Goal: Task Accomplishment & Management: Check status

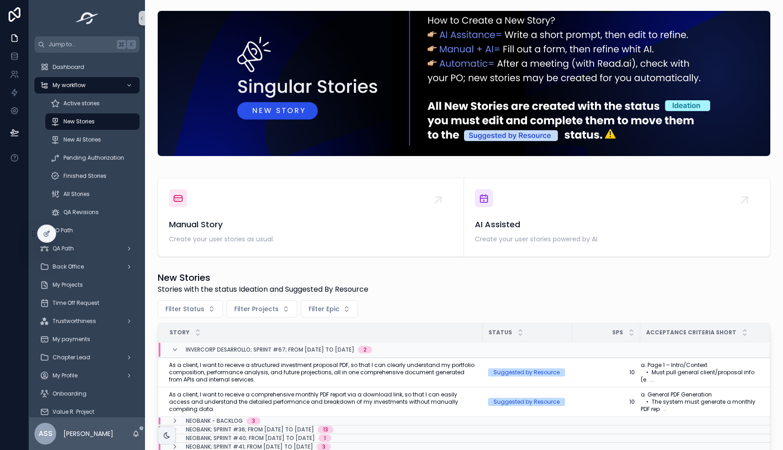
scroll to position [208, 0]
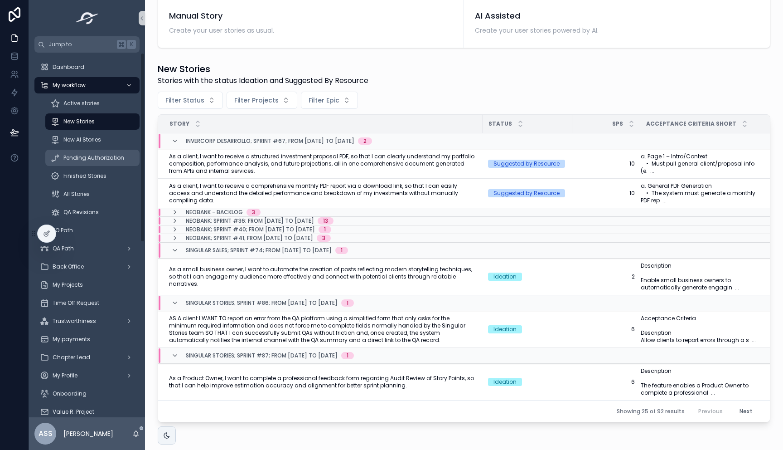
click at [75, 157] on span "Pending Authorization" at bounding box center [93, 157] width 61 height 7
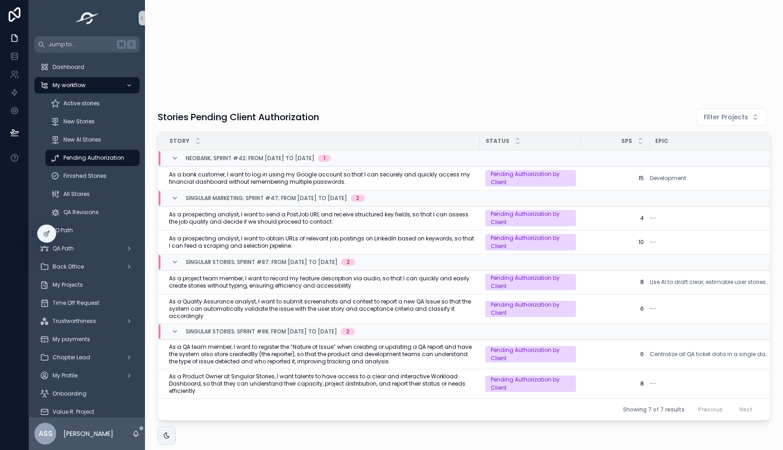
scroll to position [68, 0]
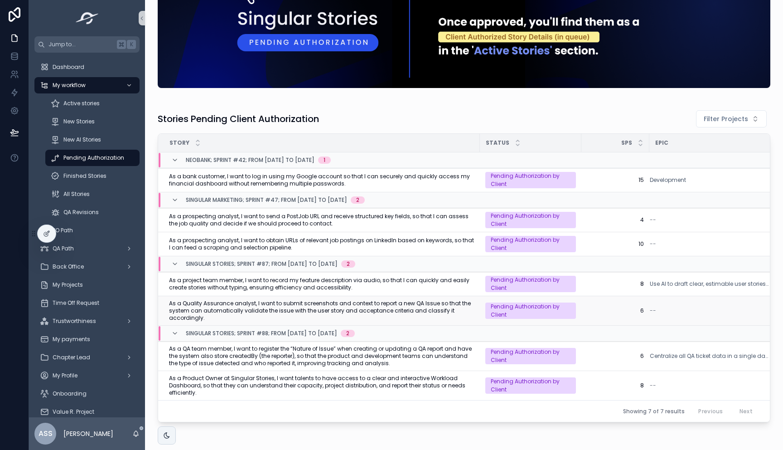
click at [379, 309] on span "As a Quality Assurance analyst, I want to submit screenshots and context to rep…" at bounding box center [321, 311] width 305 height 22
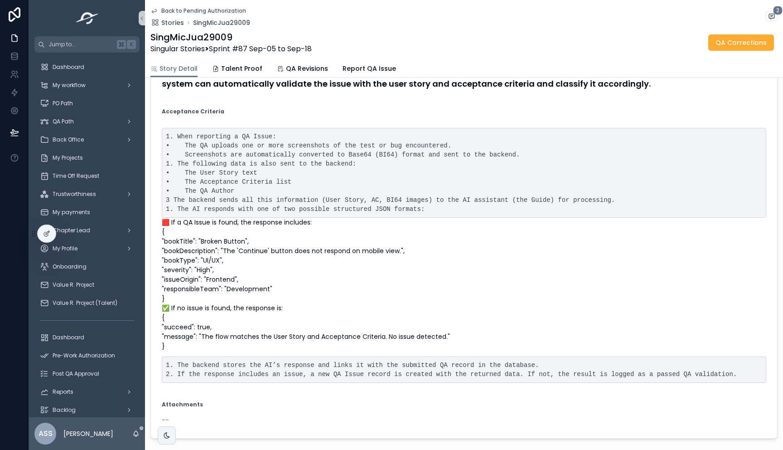
scroll to position [131, 0]
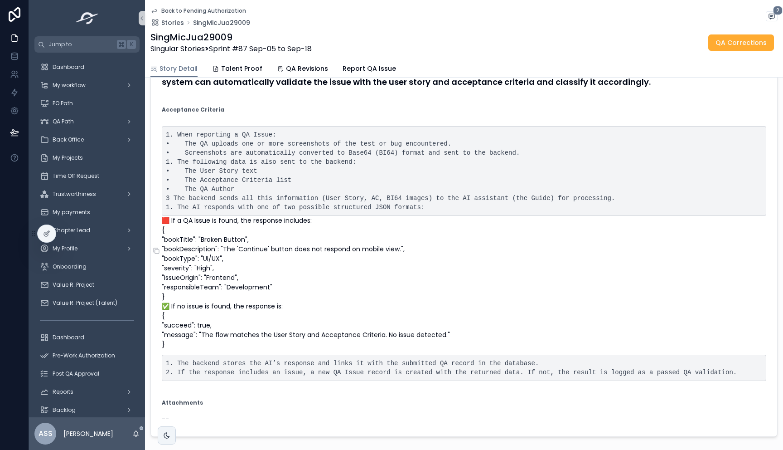
click at [169, 246] on p "🟥 If a QA Issue is found, the response includes: { "bookTitle": "Broken Button"…" at bounding box center [464, 282] width 604 height 133
click at [158, 256] on form "User Story As a Quality Assurance analyst, I want to submit screenshots and con…" at bounding box center [464, 236] width 626 height 399
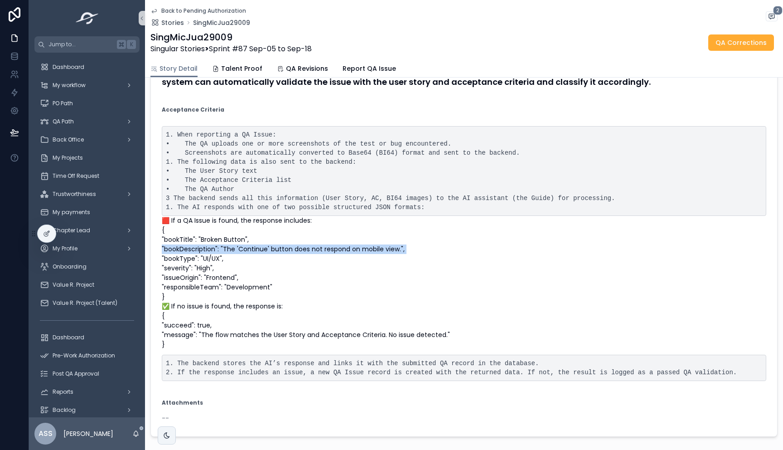
click at [158, 256] on form "User Story As a Quality Assurance analyst, I want to submit screenshots and con…" at bounding box center [464, 236] width 626 height 399
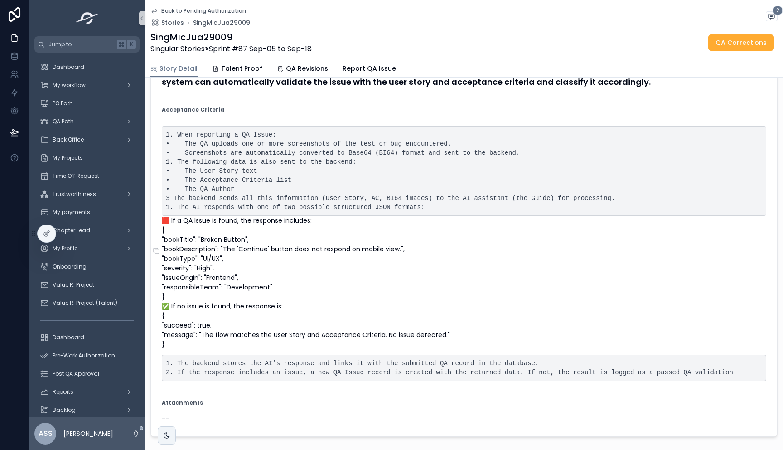
click at [226, 288] on p "🟥 If a QA Issue is found, the response includes: { "bookTitle": "Broken Button"…" at bounding box center [464, 282] width 604 height 133
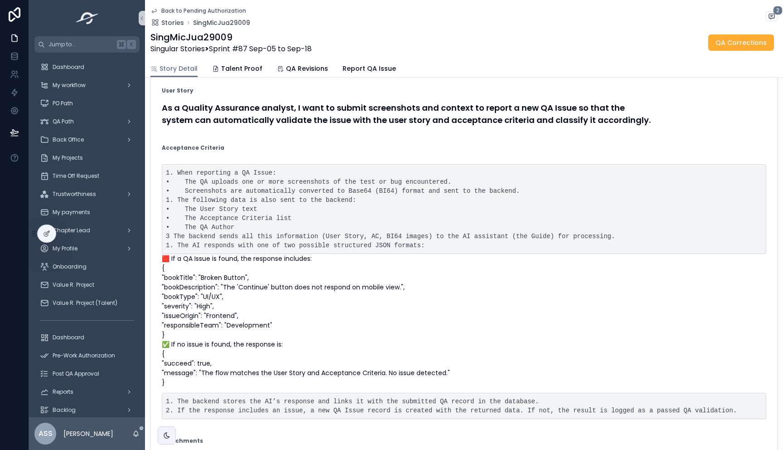
scroll to position [95, 0]
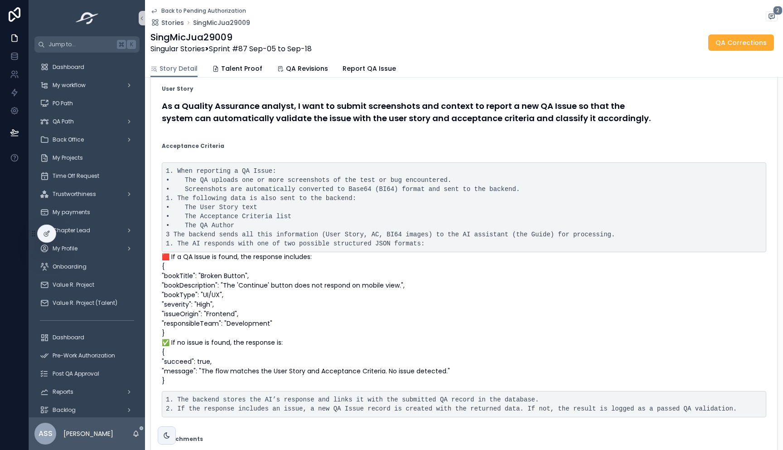
click at [155, 12] on icon "scrollable content" at bounding box center [153, 10] width 7 height 7
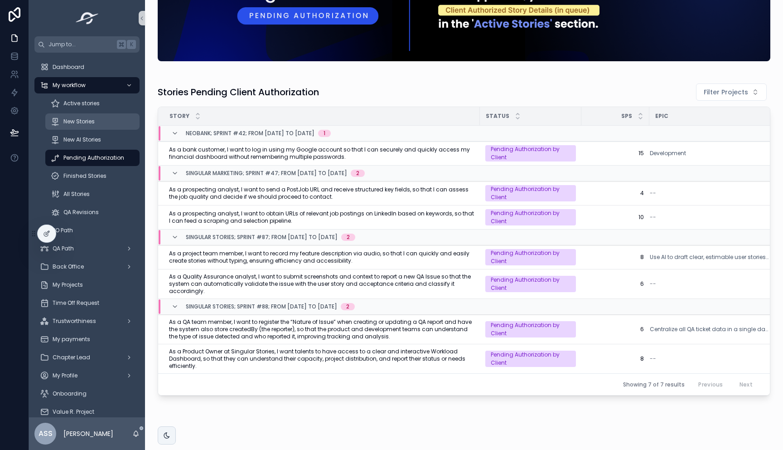
click at [99, 123] on div "New Stories" at bounding box center [92, 121] width 83 height 15
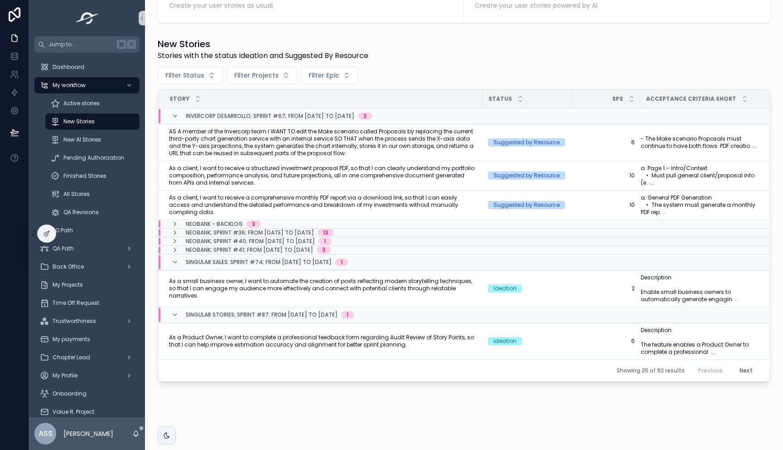
scroll to position [231, 0]
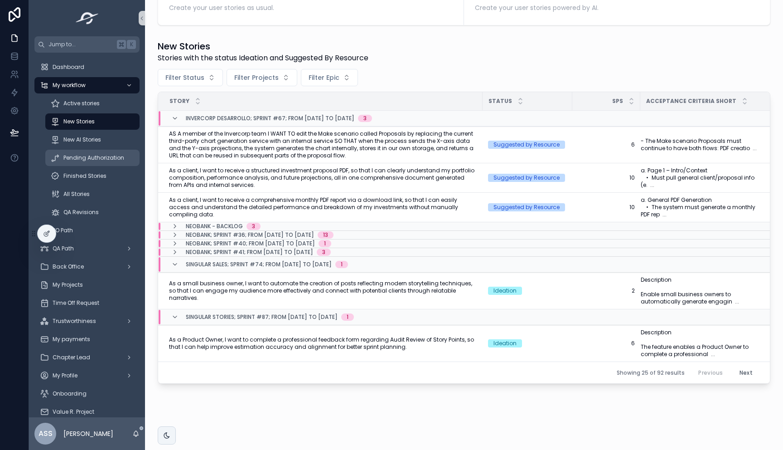
click at [85, 155] on span "Pending Authorization" at bounding box center [93, 157] width 61 height 7
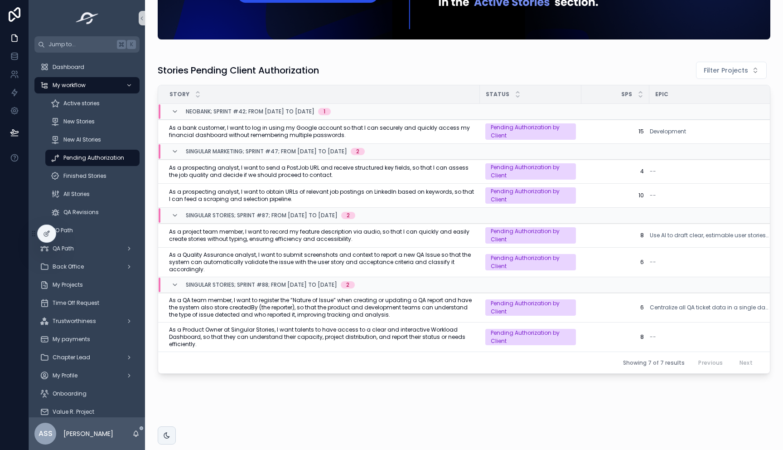
scroll to position [123, 0]
click at [101, 127] on div "New Stories" at bounding box center [92, 121] width 83 height 15
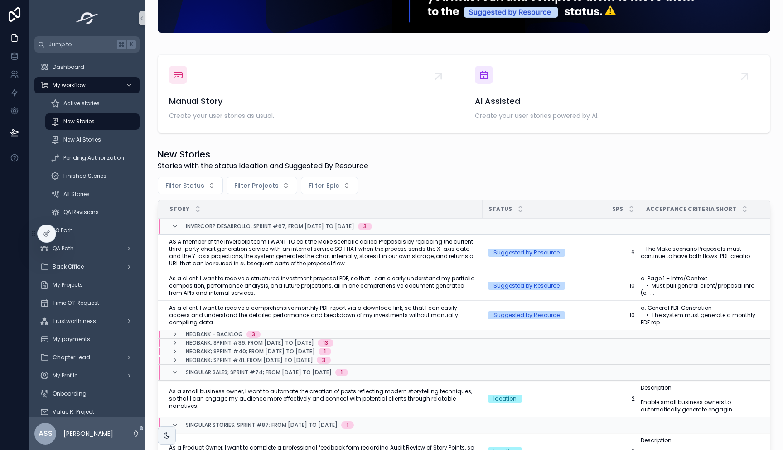
scroll to position [231, 0]
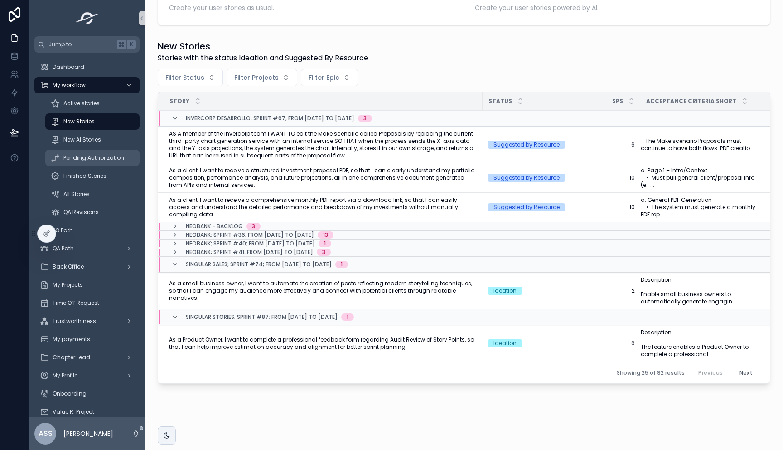
click at [87, 156] on span "Pending Authorization" at bounding box center [93, 157] width 61 height 7
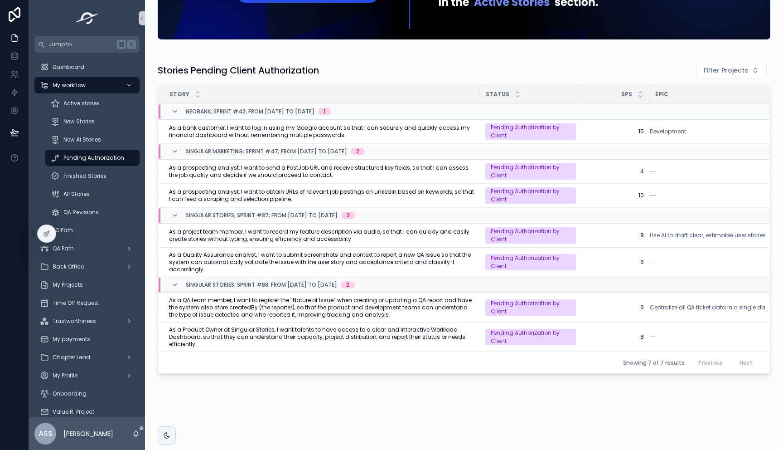
scroll to position [123, 0]
click at [290, 257] on span "As a Quality Assurance analyst, I want to submit screenshots and context to rep…" at bounding box center [321, 262] width 305 height 22
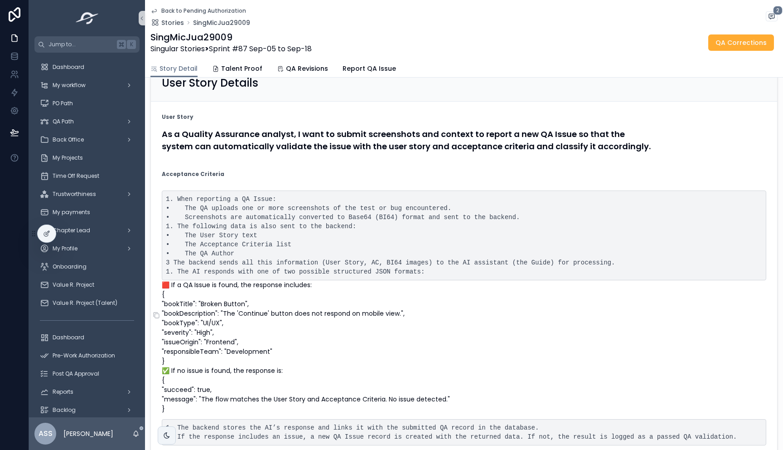
scroll to position [59, 0]
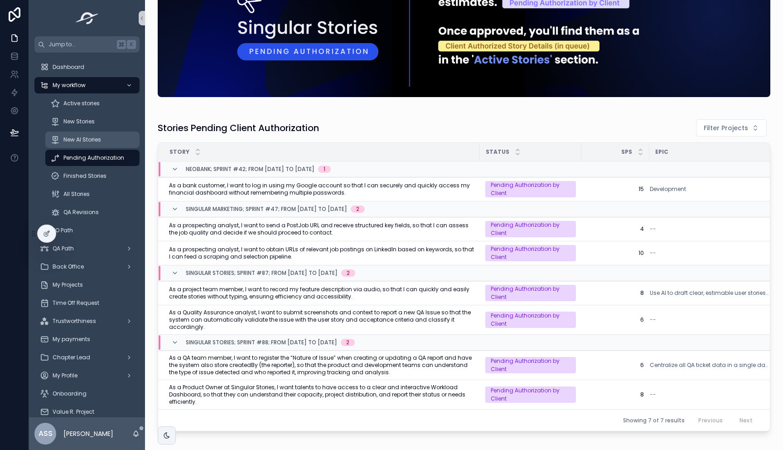
click at [82, 141] on span "New AI Stories" at bounding box center [82, 139] width 38 height 7
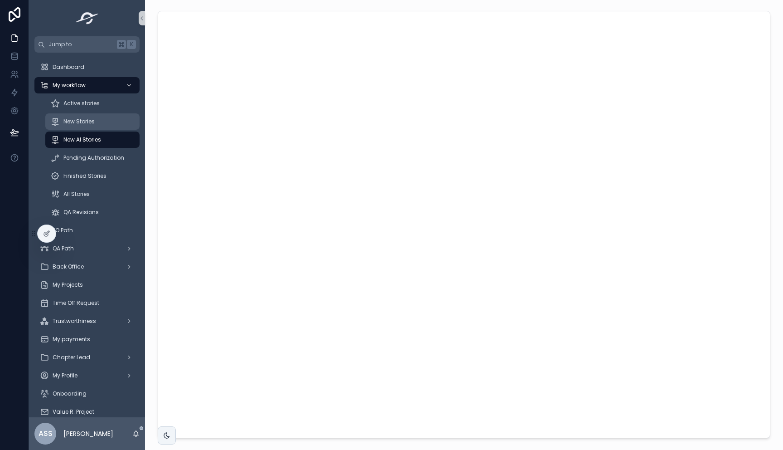
click at [82, 123] on span "New Stories" at bounding box center [78, 121] width 31 height 7
